Goal: Task Accomplishment & Management: Use online tool/utility

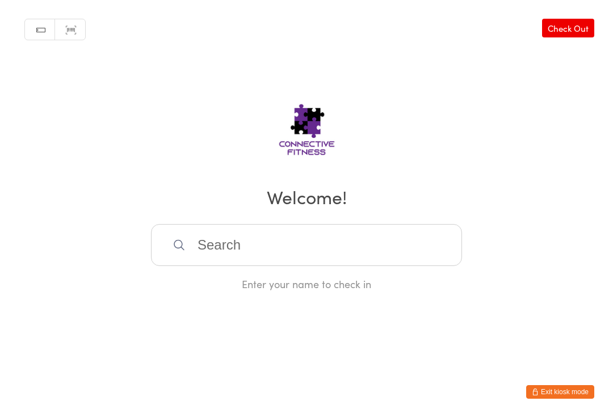
click at [434, 252] on input "search" at bounding box center [306, 246] width 311 height 42
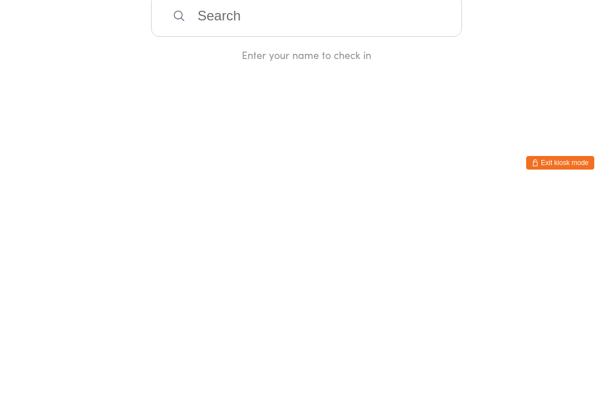
type input "M"
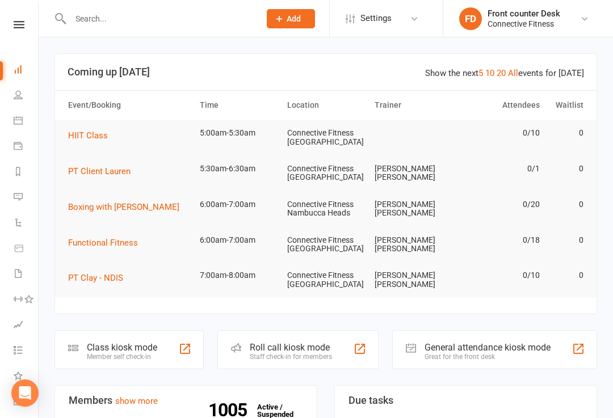
click at [582, 347] on div at bounding box center [579, 349] width 14 height 14
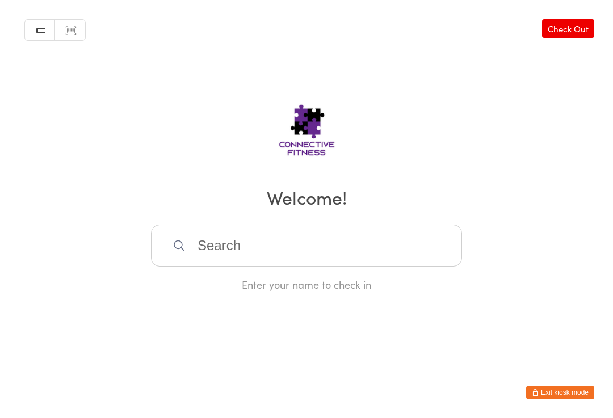
click at [411, 262] on input "search" at bounding box center [306, 246] width 311 height 42
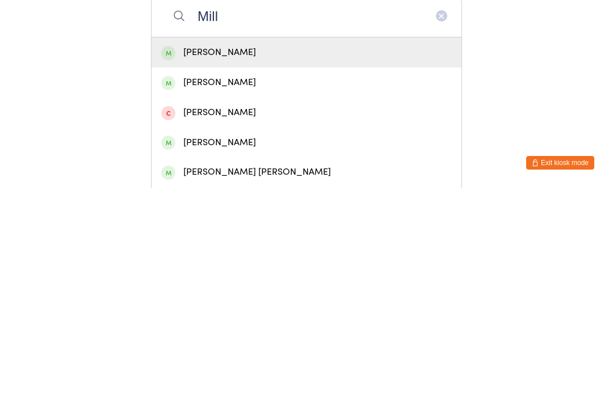
type input "Mill"
click at [251, 395] on div "[PERSON_NAME] [PERSON_NAME]" at bounding box center [306, 402] width 291 height 15
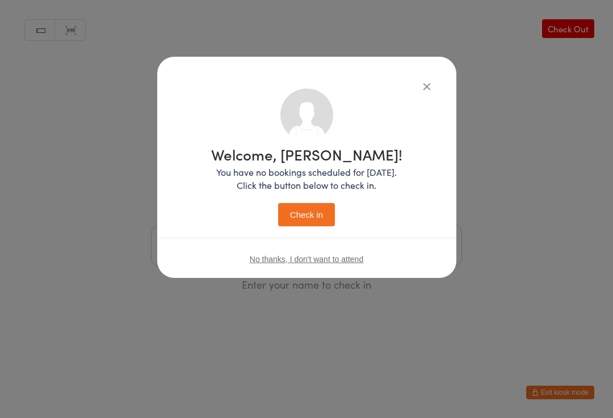
click at [329, 215] on button "Check in" at bounding box center [306, 214] width 57 height 23
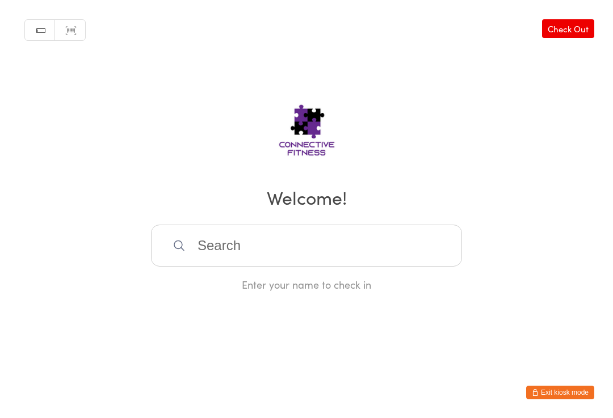
click at [331, 254] on input "search" at bounding box center [306, 246] width 311 height 42
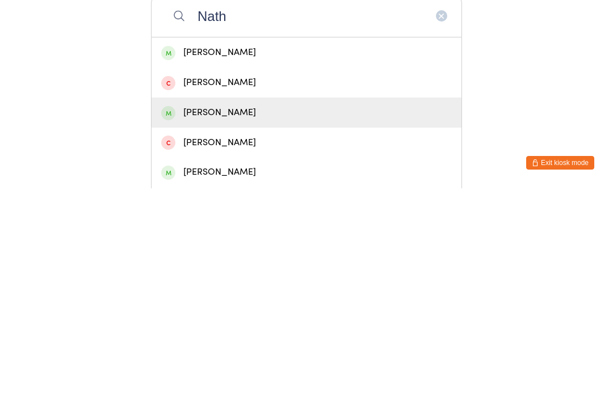
type input "Nath"
click at [245, 335] on div "[PERSON_NAME]" at bounding box center [306, 342] width 291 height 15
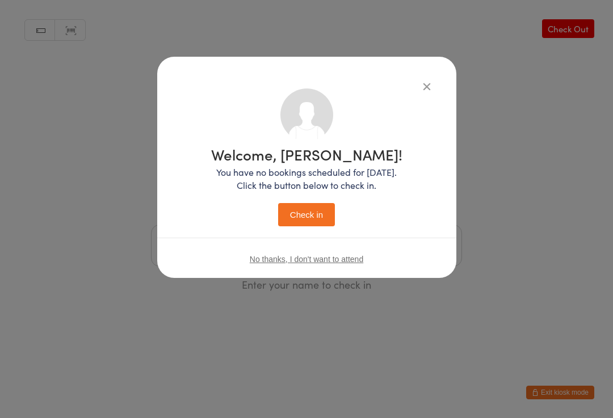
click at [317, 209] on button "Check in" at bounding box center [306, 214] width 57 height 23
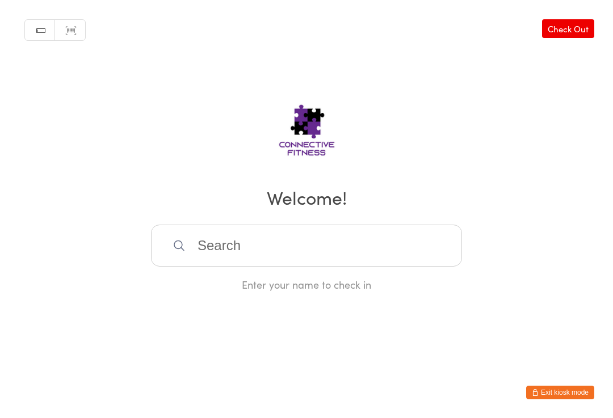
click at [302, 241] on input "search" at bounding box center [306, 246] width 311 height 42
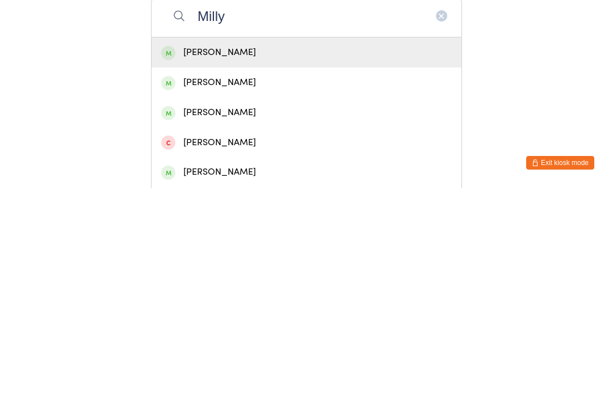
type input "Milly"
click at [206, 275] on div "[PERSON_NAME]" at bounding box center [306, 282] width 291 height 15
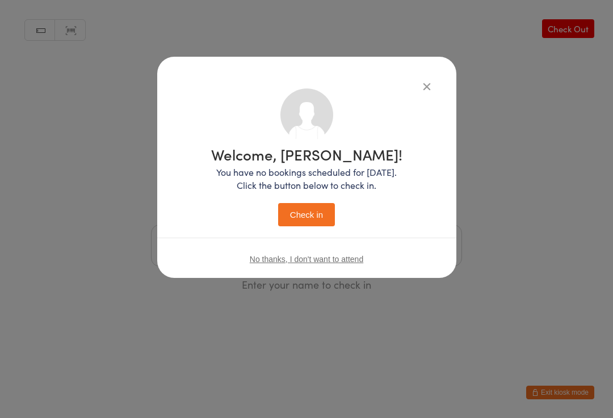
click at [293, 224] on button "Check in" at bounding box center [306, 214] width 57 height 23
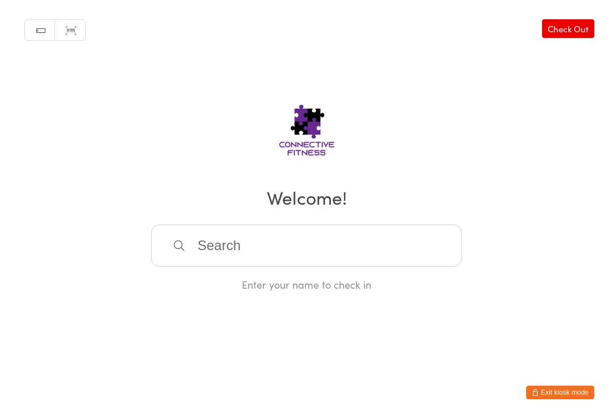
click at [296, 255] on input "search" at bounding box center [306, 246] width 311 height 42
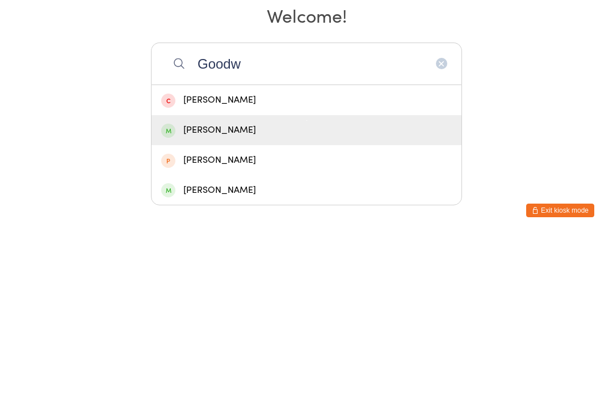
type input "Goodw"
click at [268, 305] on div "[PERSON_NAME]" at bounding box center [306, 312] width 291 height 15
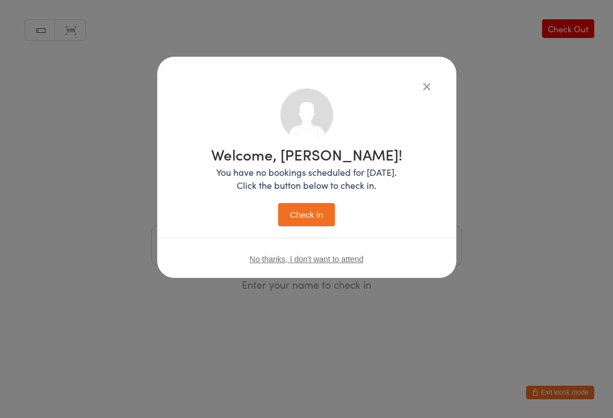
click at [305, 221] on button "Check in" at bounding box center [306, 214] width 57 height 23
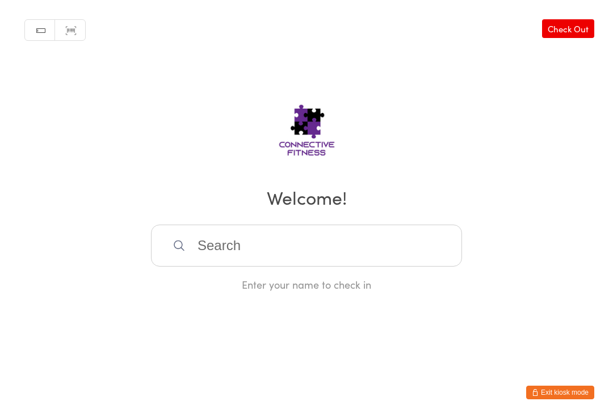
click at [368, 267] on input "search" at bounding box center [306, 246] width 311 height 42
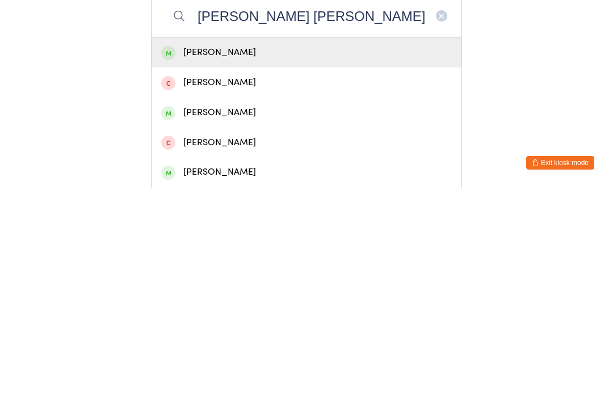
type input "[PERSON_NAME] [PERSON_NAME]"
click at [262, 275] on div "[PERSON_NAME]" at bounding box center [306, 282] width 291 height 15
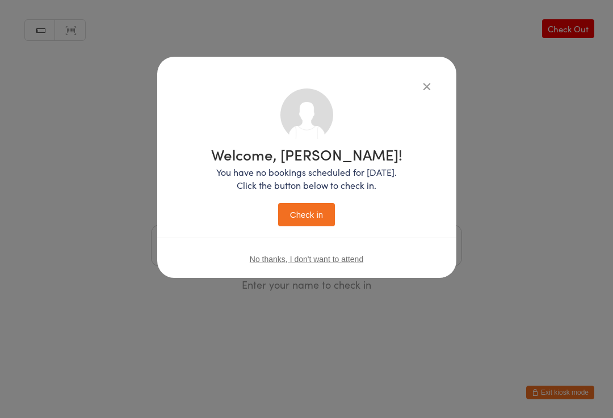
click at [321, 208] on button "Check in" at bounding box center [306, 214] width 57 height 23
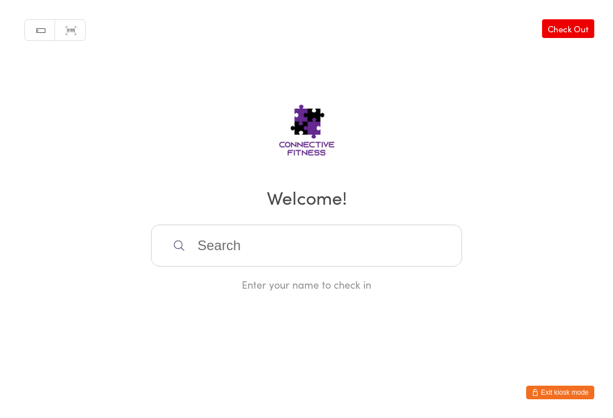
click at [341, 252] on input "search" at bounding box center [306, 246] width 311 height 42
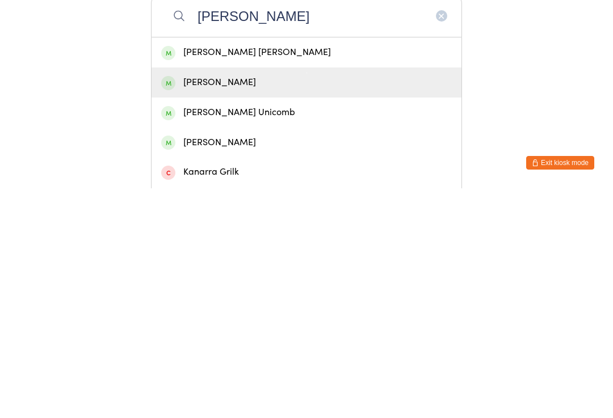
type input "[PERSON_NAME]"
click at [317, 305] on div "[PERSON_NAME]" at bounding box center [306, 312] width 291 height 15
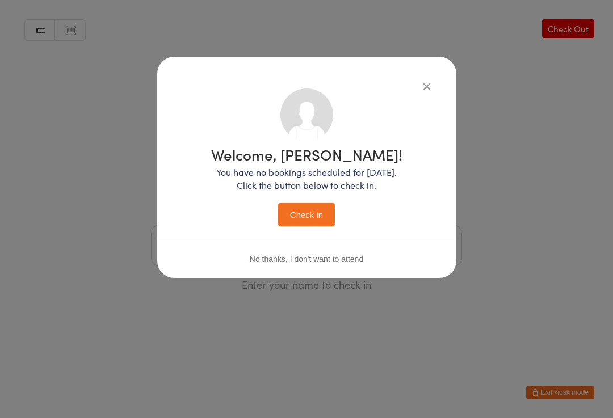
click at [320, 213] on button "Check in" at bounding box center [306, 214] width 57 height 23
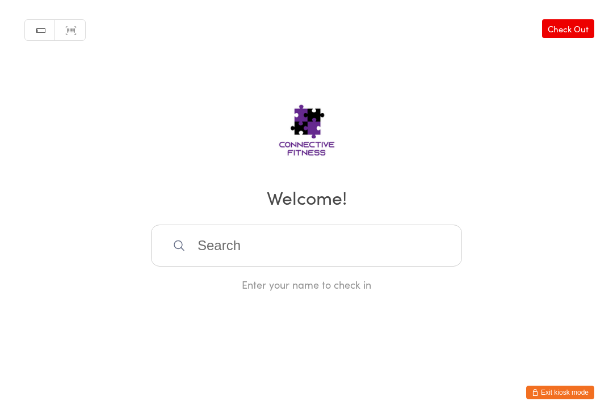
click at [387, 240] on input "search" at bounding box center [306, 246] width 311 height 42
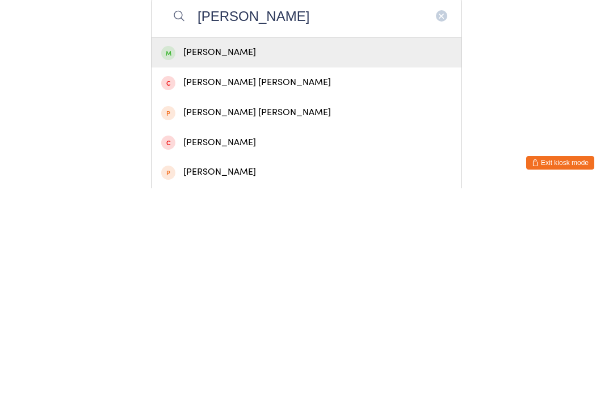
type input "[PERSON_NAME]"
click at [254, 275] on div "[PERSON_NAME]" at bounding box center [306, 282] width 291 height 15
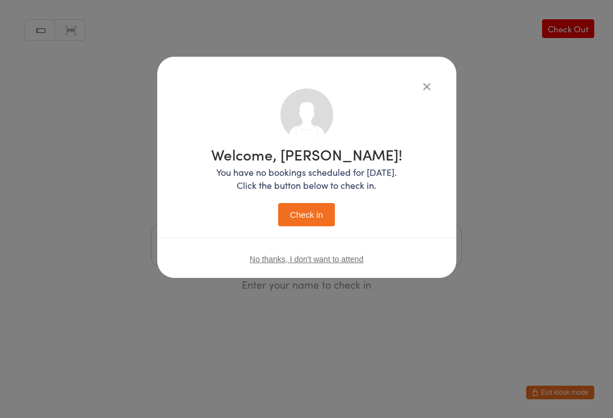
click at [314, 220] on button "Check in" at bounding box center [306, 214] width 57 height 23
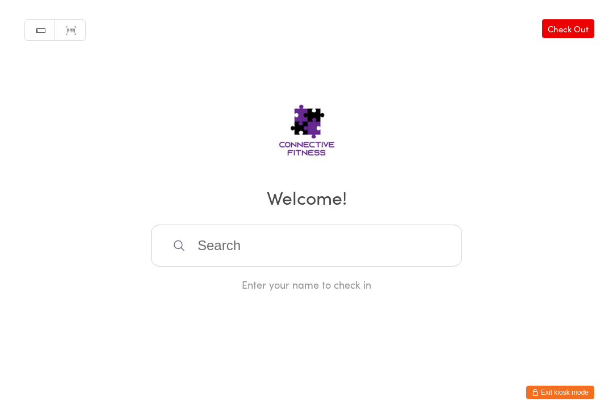
click at [398, 250] on input "search" at bounding box center [306, 246] width 311 height 42
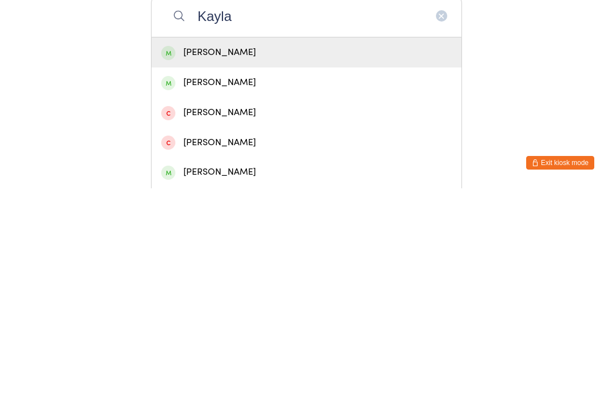
type input "Kayla"
click at [342, 305] on div "[PERSON_NAME]" at bounding box center [306, 312] width 291 height 15
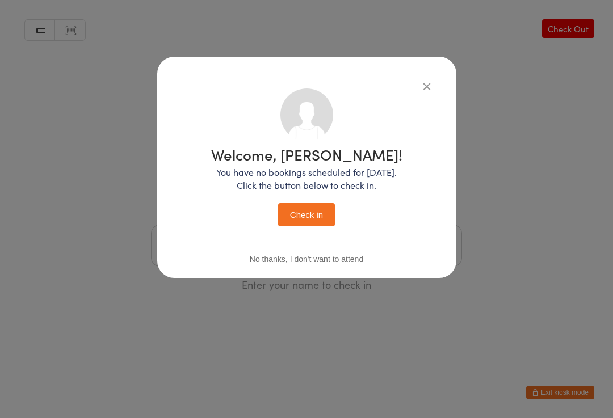
click at [330, 205] on button "Check in" at bounding box center [306, 214] width 57 height 23
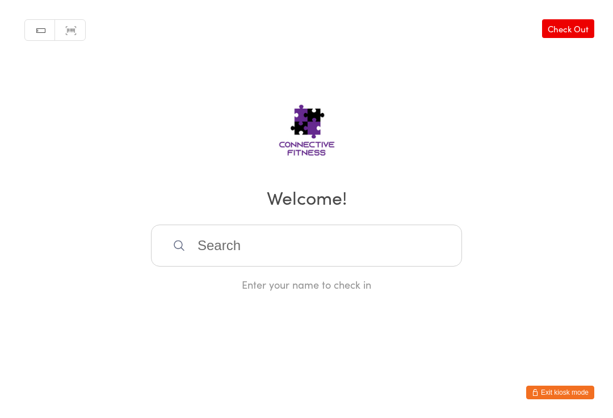
click at [267, 251] on input "search" at bounding box center [306, 246] width 311 height 42
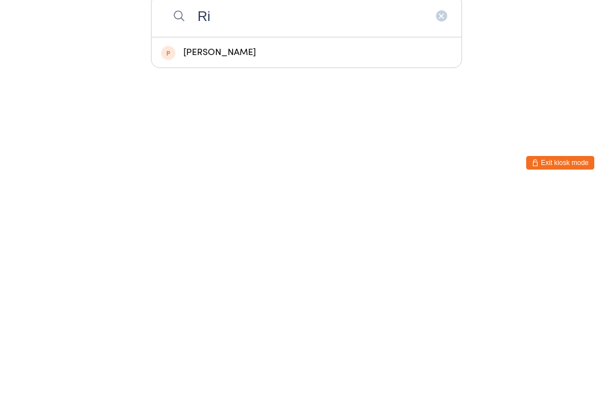
type input "R"
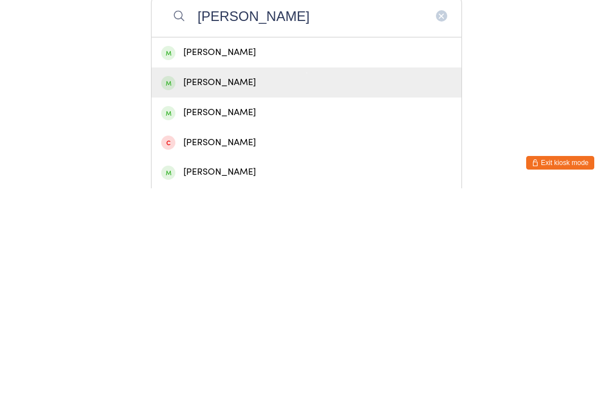
type input "[PERSON_NAME]"
click at [208, 305] on div "[PERSON_NAME]" at bounding box center [306, 312] width 291 height 15
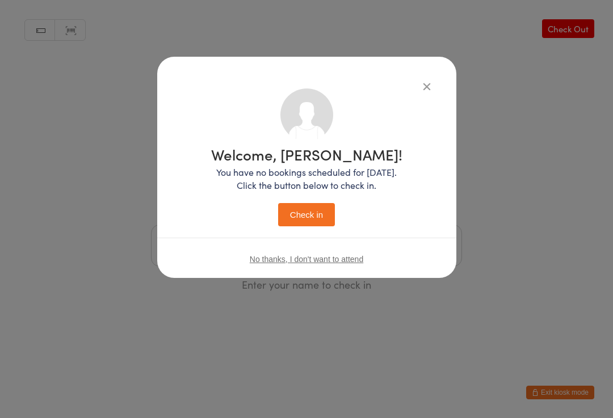
click at [313, 214] on button "Check in" at bounding box center [306, 214] width 57 height 23
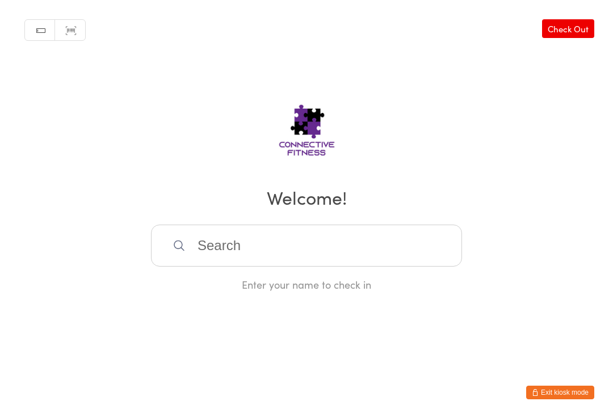
click at [326, 247] on input "search" at bounding box center [306, 246] width 311 height 42
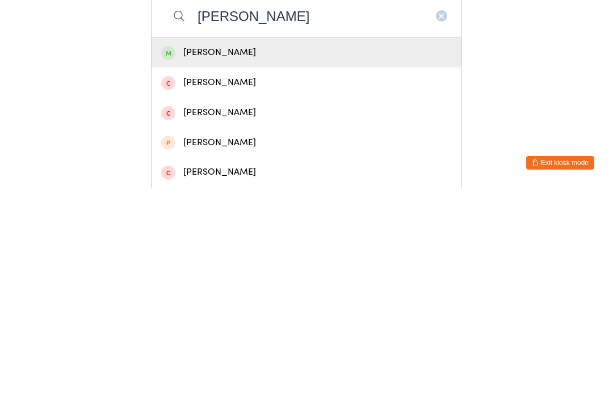
type input "[PERSON_NAME]"
click at [301, 275] on div "[PERSON_NAME]" at bounding box center [306, 282] width 291 height 15
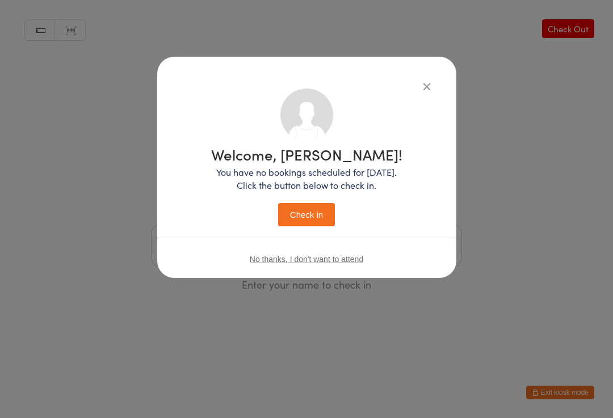
click at [310, 213] on button "Check in" at bounding box center [306, 214] width 57 height 23
